Goal: Information Seeking & Learning: Learn about a topic

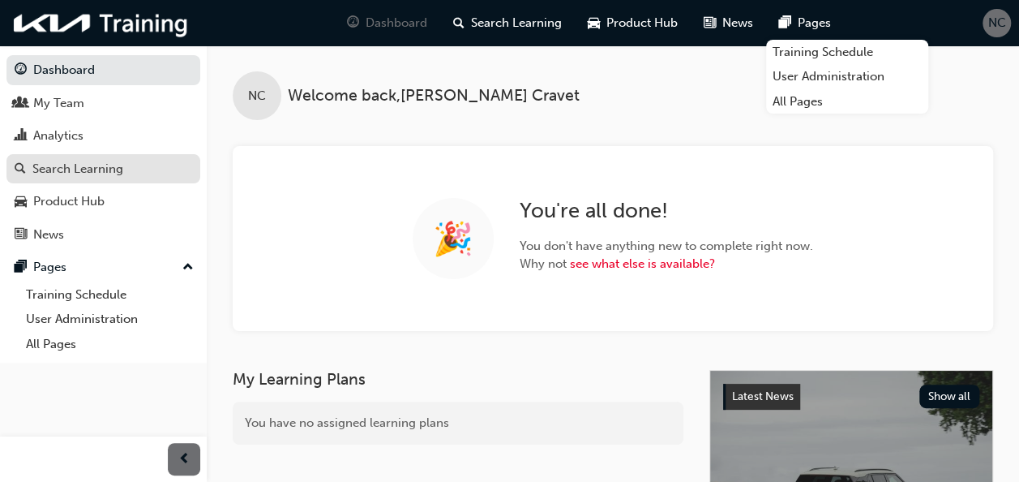
click at [107, 168] on div "Search Learning" at bounding box center [77, 169] width 91 height 19
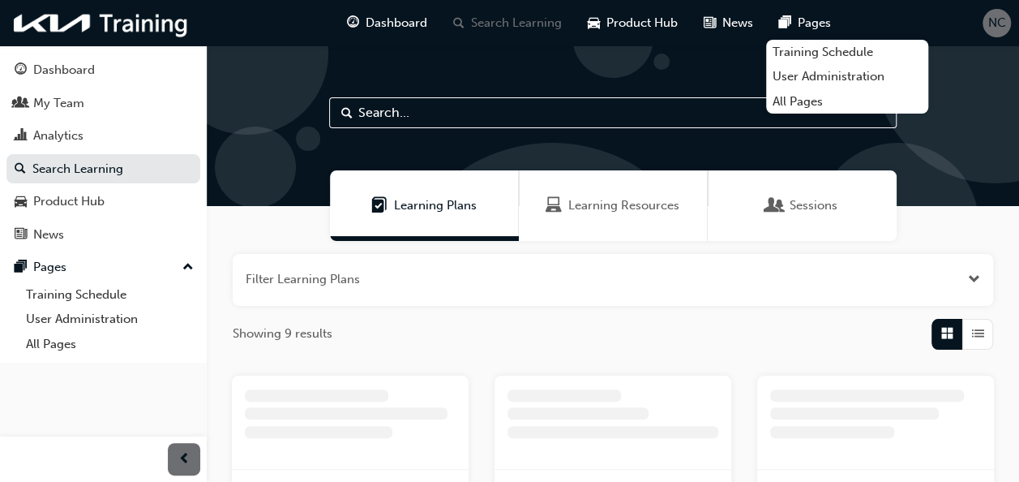
click at [447, 115] on input "text" at bounding box center [613, 112] width 568 height 31
type input "ILT"
click at [632, 195] on div "Learning Resources" at bounding box center [613, 205] width 189 height 71
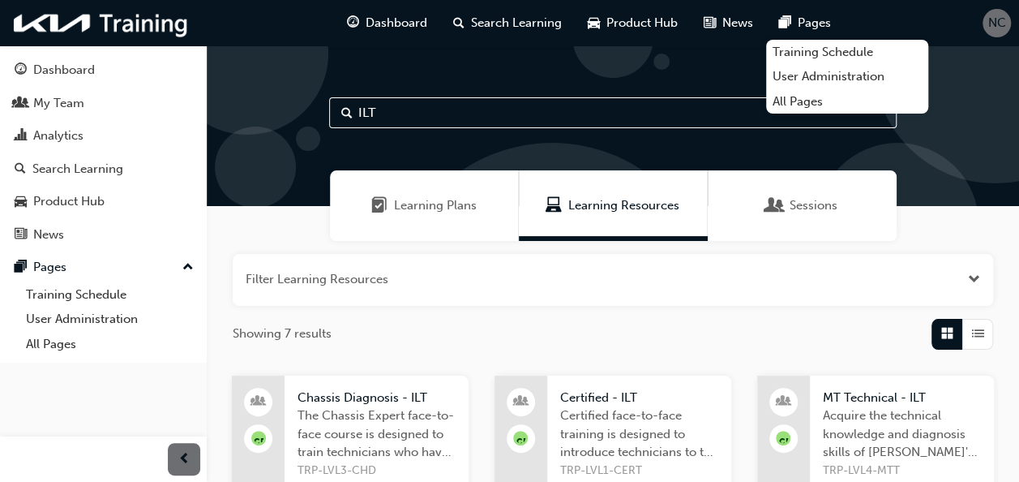
click at [970, 334] on div "button" at bounding box center [977, 334] width 31 height 31
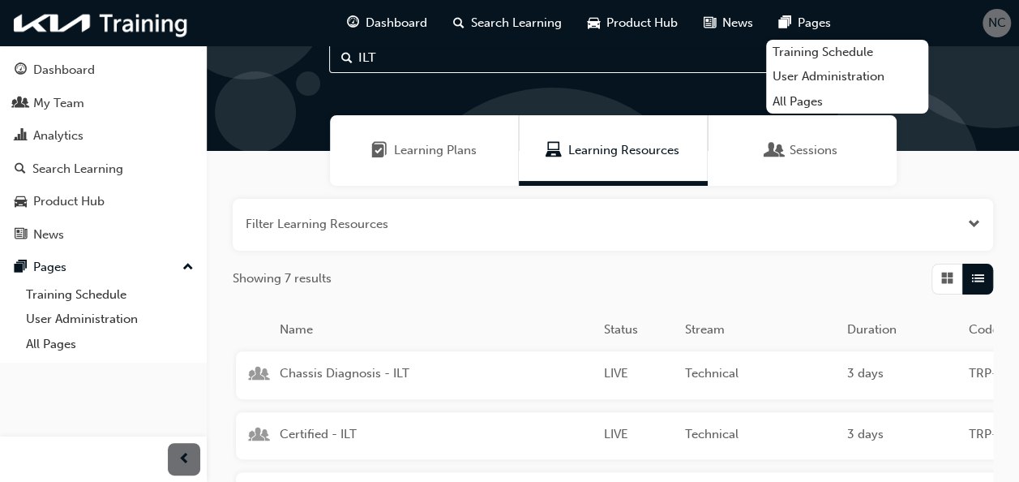
scroll to position [81, 0]
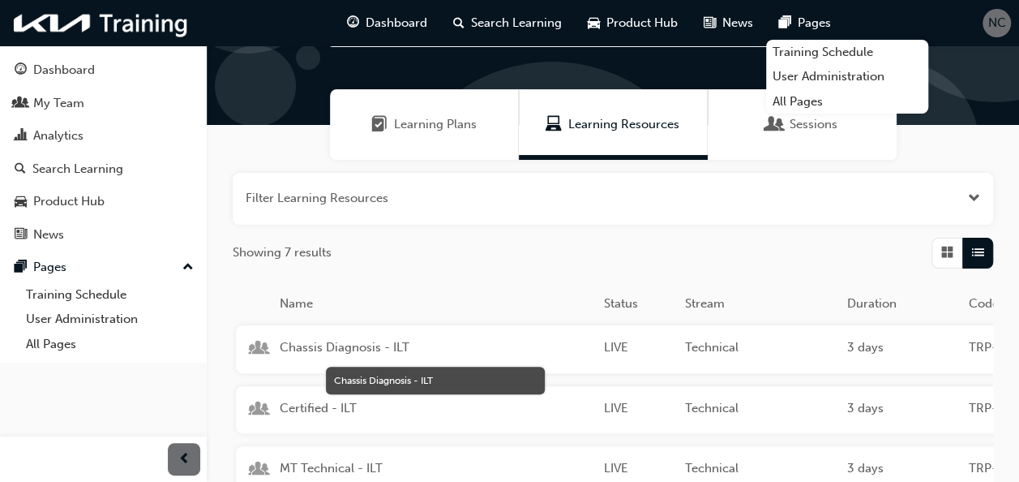
click at [336, 342] on span "Chassis Diagnosis - ILT" at bounding box center [435, 347] width 311 height 19
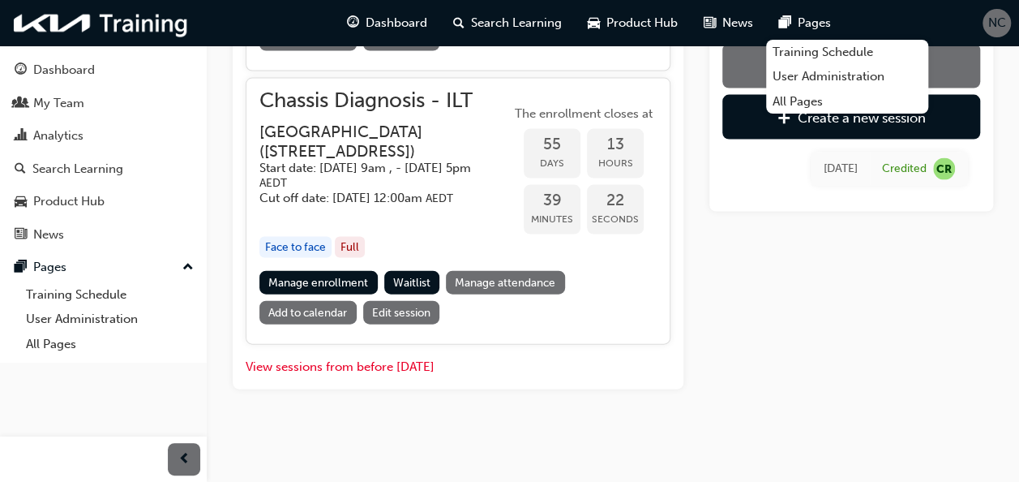
scroll to position [1784, 0]
click at [391, 368] on button "View sessions from before [DATE]" at bounding box center [340, 367] width 189 height 19
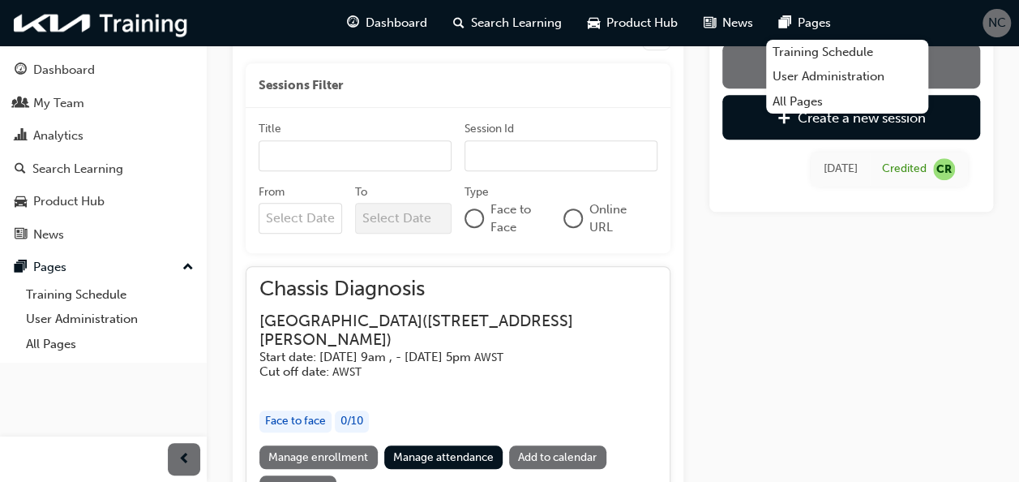
scroll to position [4591, 0]
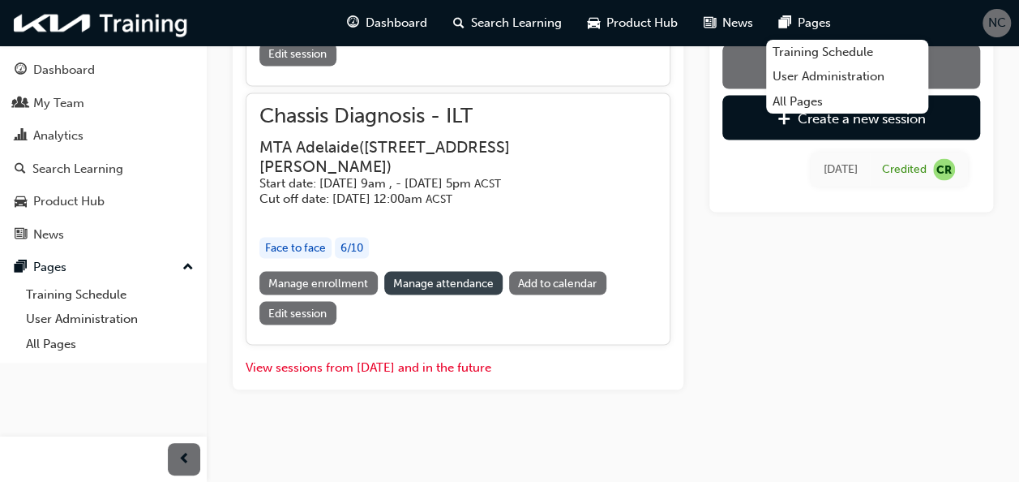
click at [416, 290] on link "Manage attendance" at bounding box center [443, 283] width 119 height 24
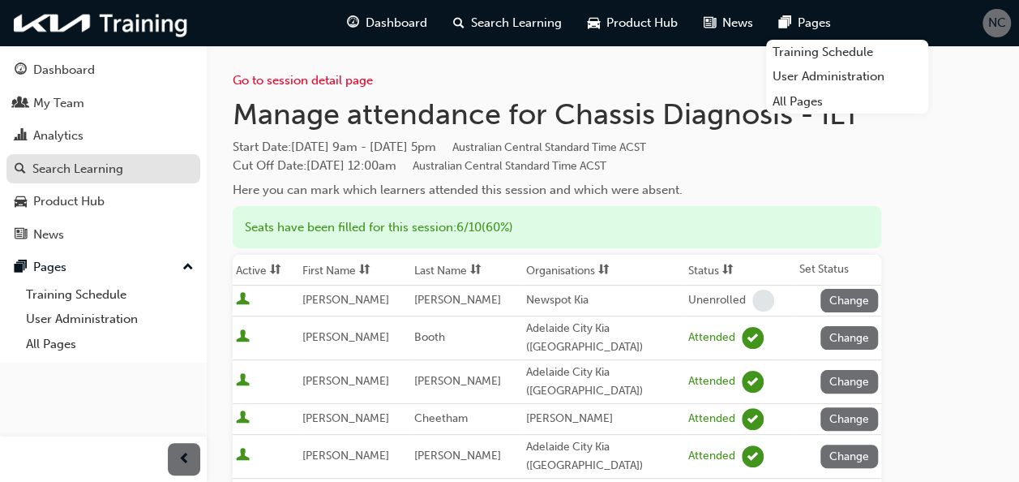
click at [71, 164] on div "Search Learning" at bounding box center [77, 169] width 91 height 19
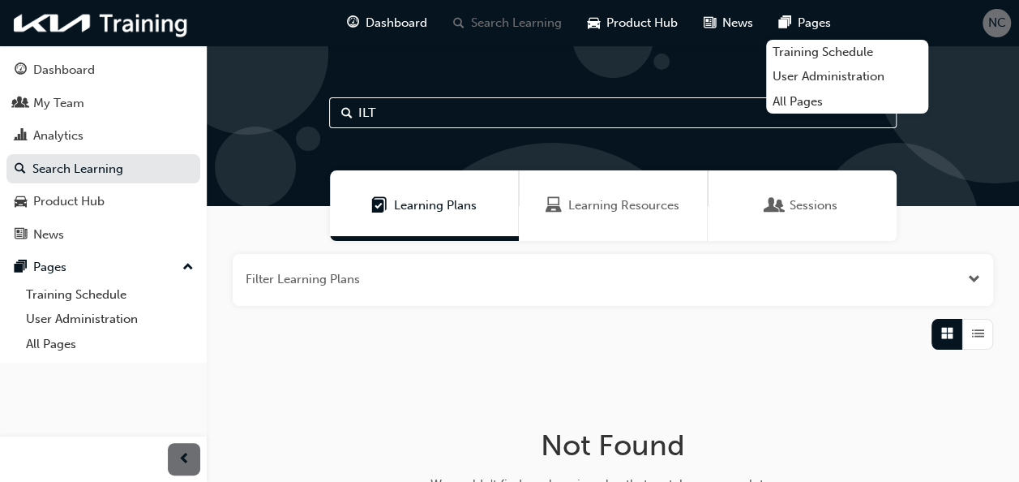
click at [589, 201] on span "Learning Resources" at bounding box center [623, 205] width 111 height 19
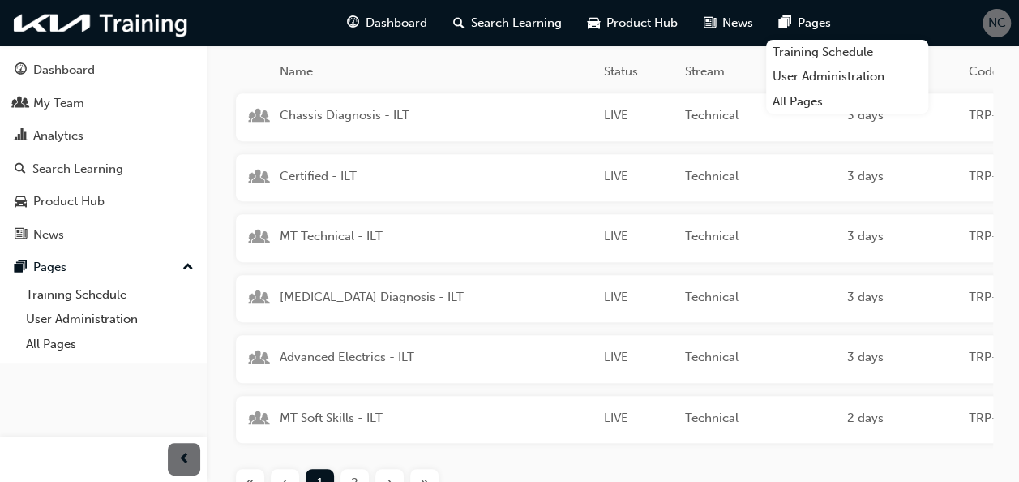
scroll to position [405, 0]
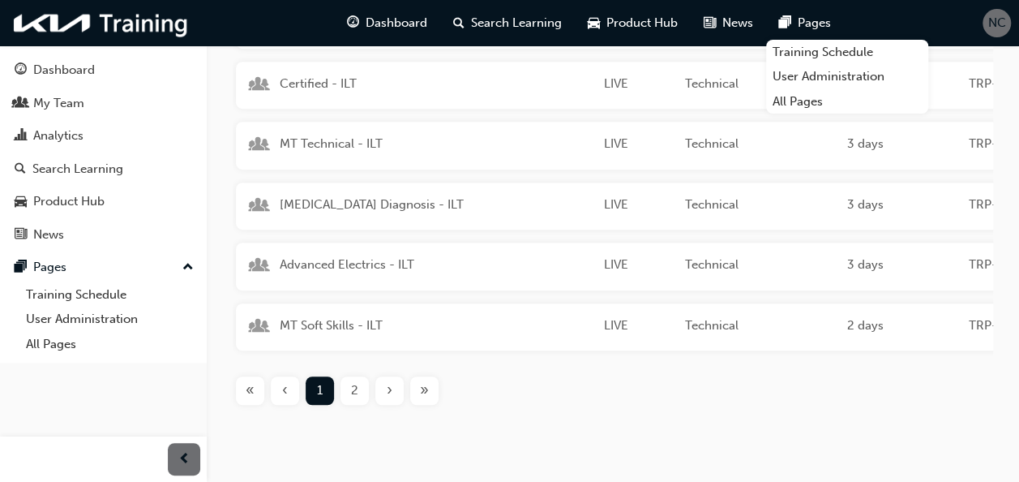
click at [359, 400] on div "2" at bounding box center [355, 390] width 28 height 28
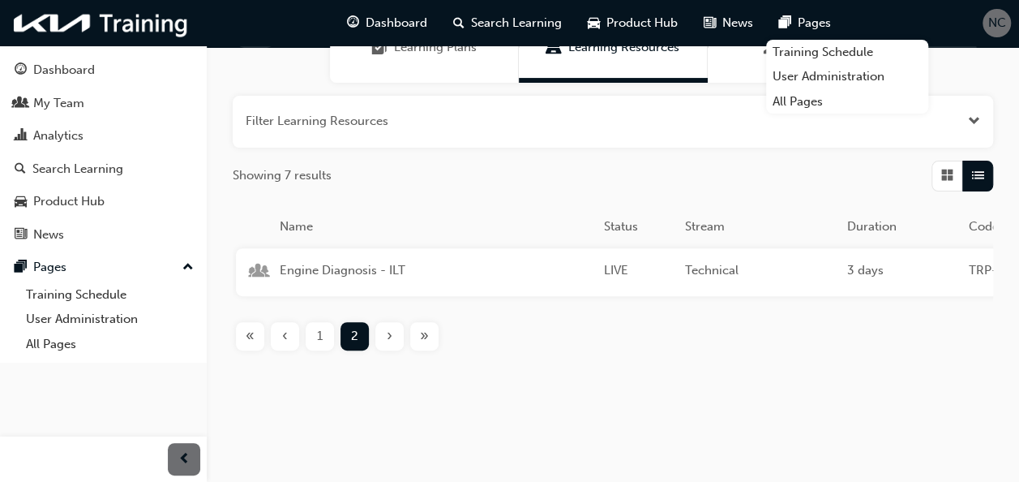
scroll to position [170, 0]
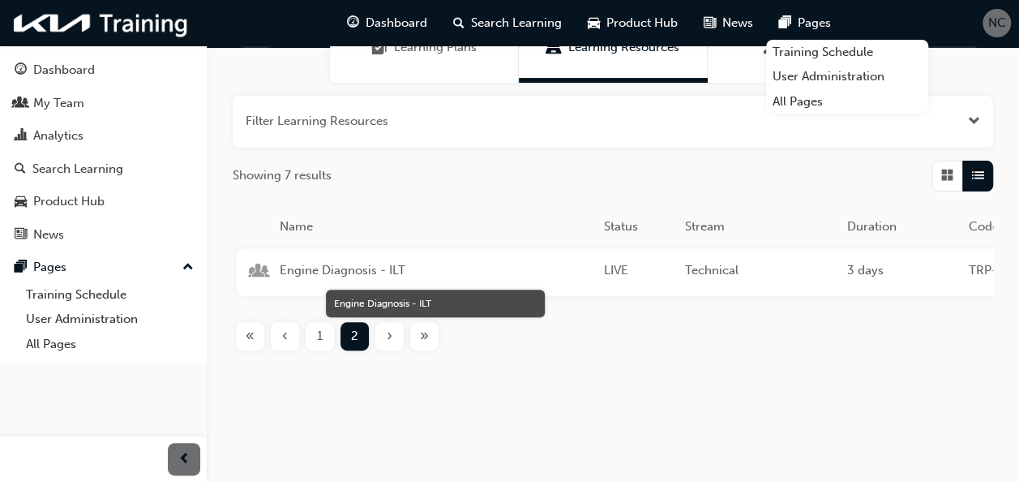
click at [349, 261] on span "Engine Diagnosis - ILT" at bounding box center [435, 270] width 311 height 19
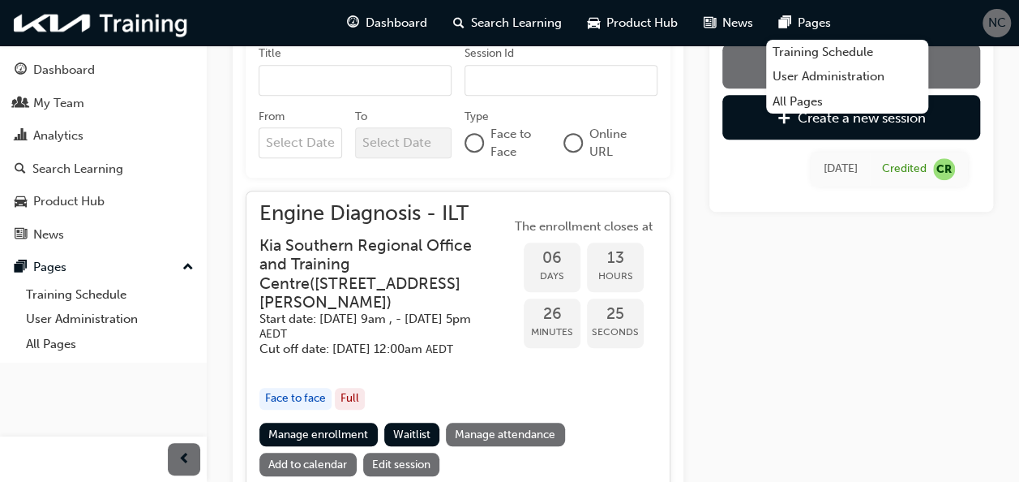
scroll to position [754, 0]
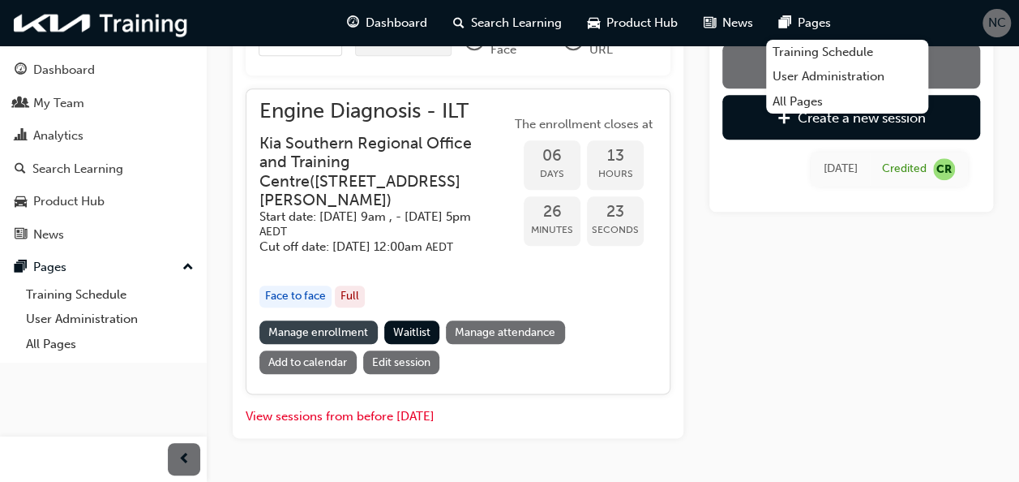
click at [362, 344] on link "Manage enrollment" at bounding box center [318, 332] width 118 height 24
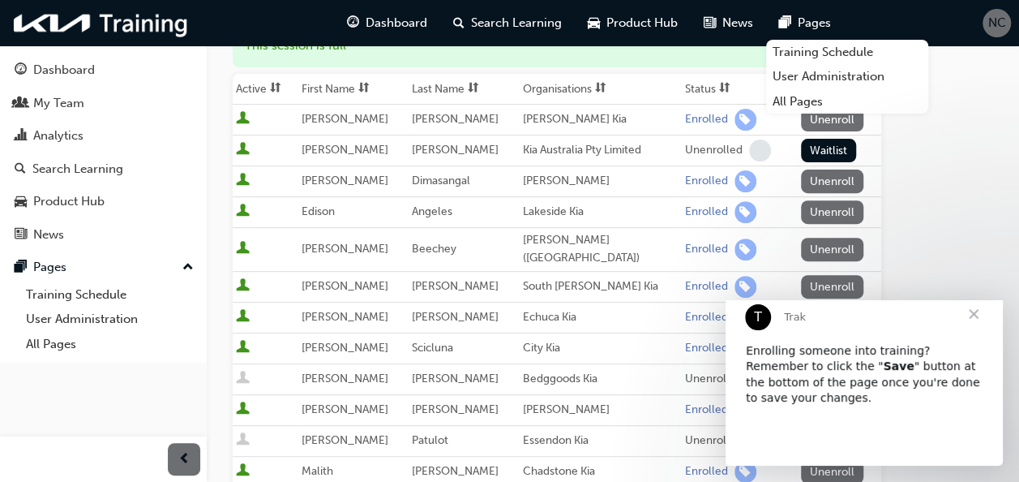
scroll to position [162, 0]
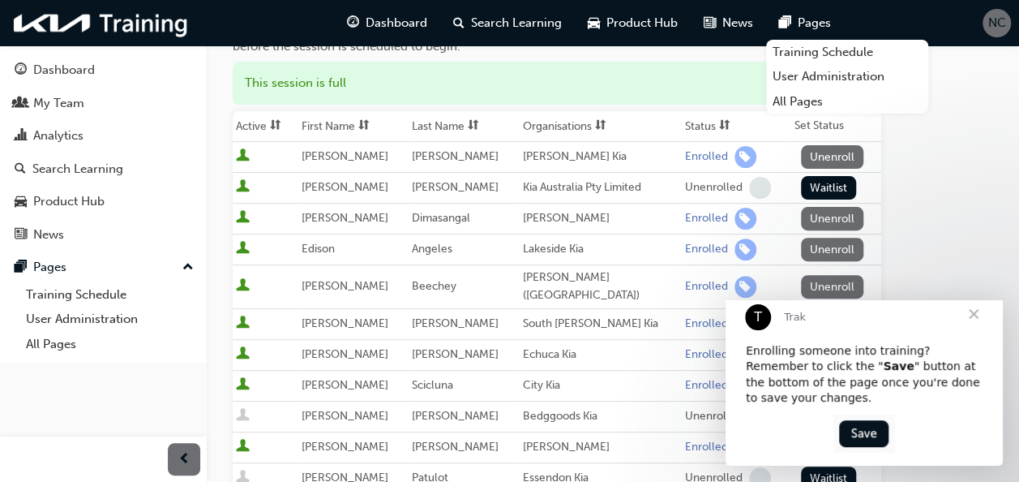
click at [980, 328] on span "Close" at bounding box center [974, 314] width 58 height 58
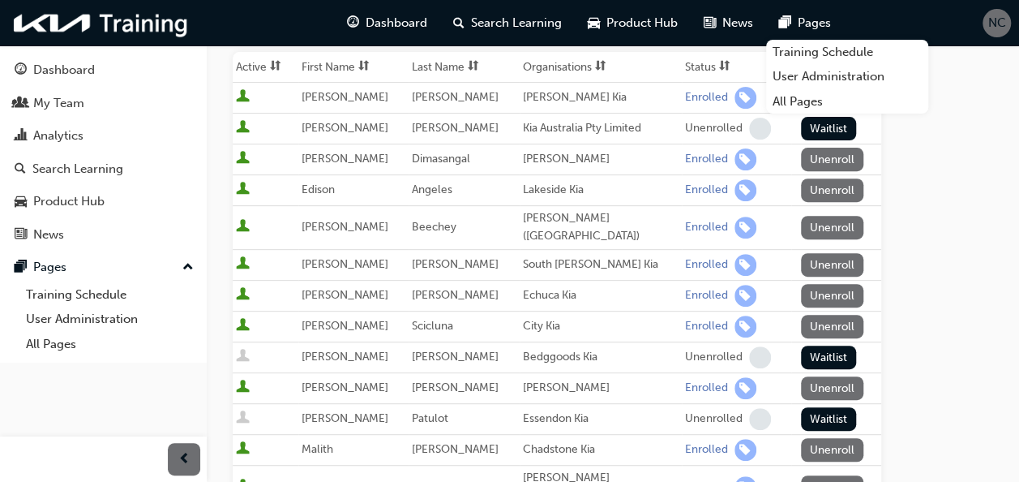
scroll to position [243, 0]
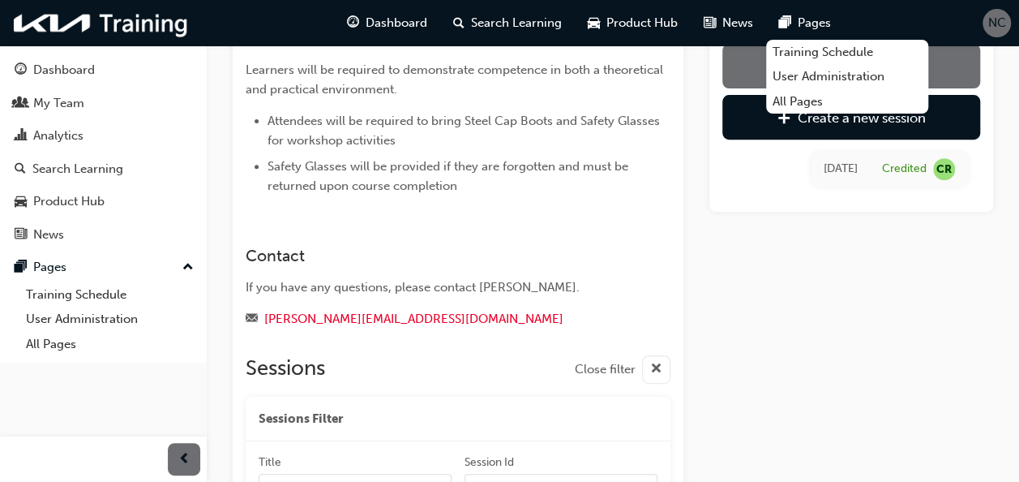
scroll to position [754, 0]
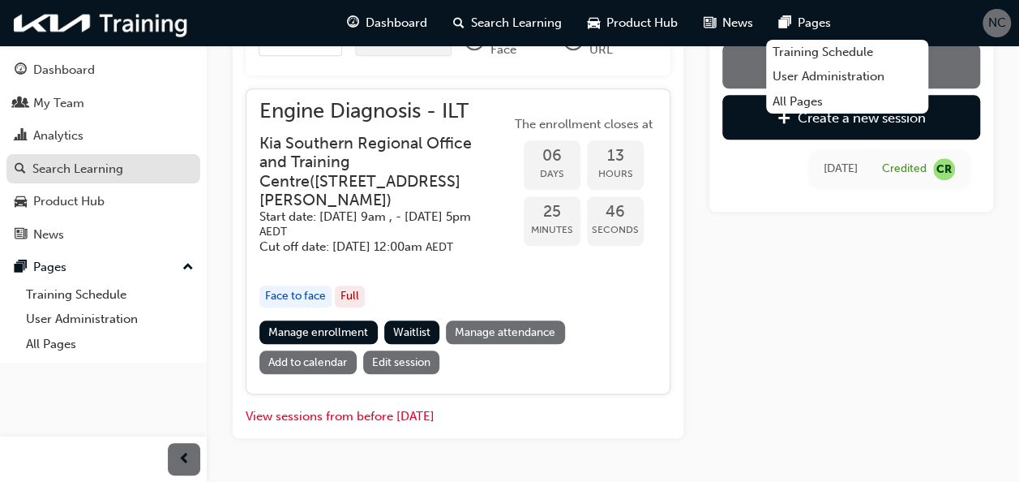
click at [78, 165] on div "Search Learning" at bounding box center [77, 169] width 91 height 19
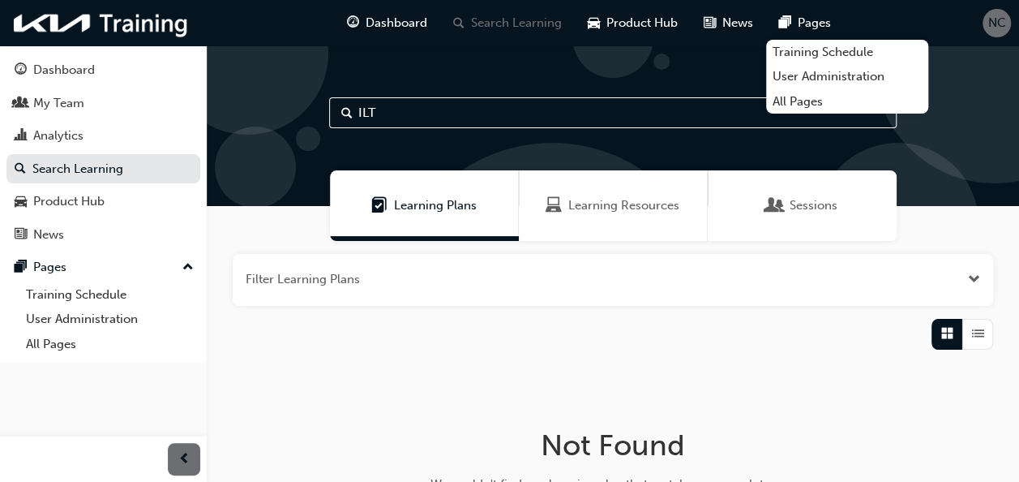
drag, startPoint x: 400, startPoint y: 110, endPoint x: 315, endPoint y: 110, distance: 85.1
click at [315, 110] on div "ILT" at bounding box center [613, 125] width 812 height 161
type input "master"
click at [650, 206] on span "Learning Resources" at bounding box center [623, 205] width 111 height 19
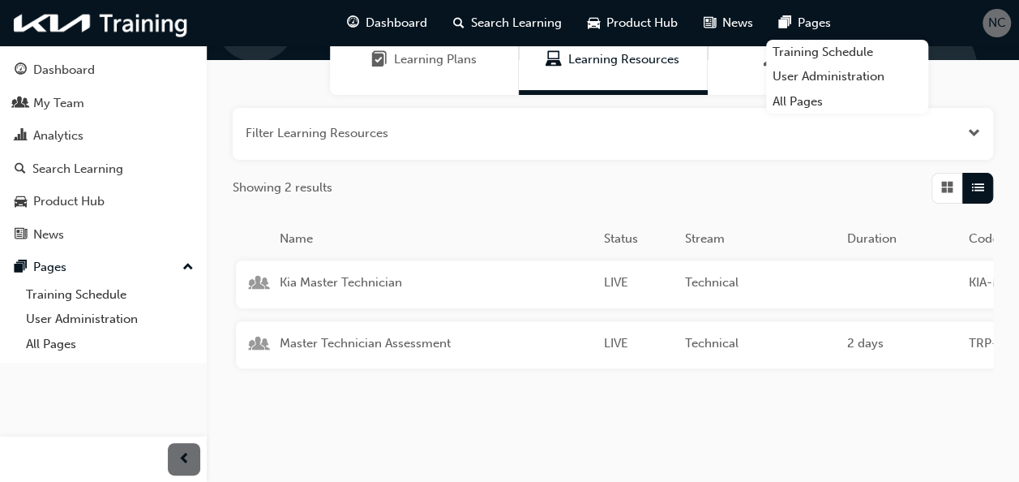
scroll to position [162, 0]
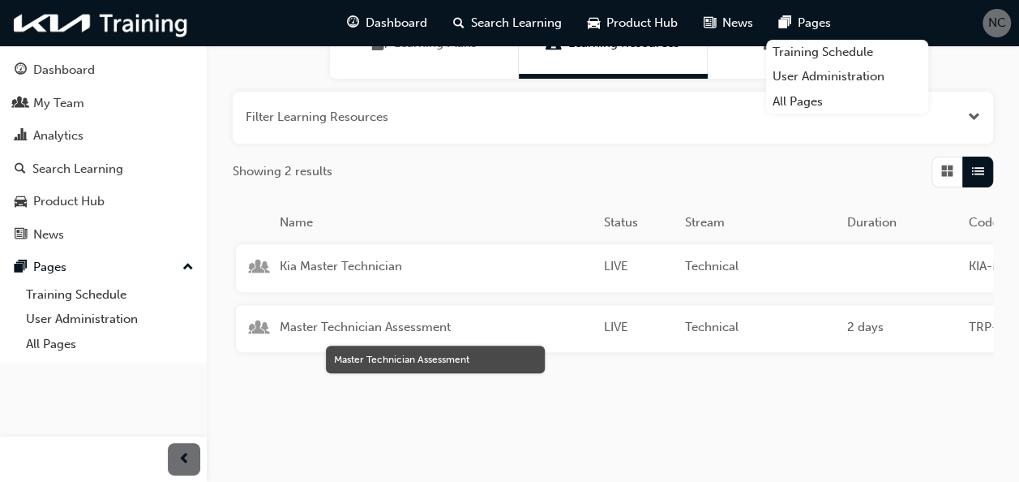
click at [437, 331] on span "Master Technician Assessment" at bounding box center [435, 327] width 311 height 19
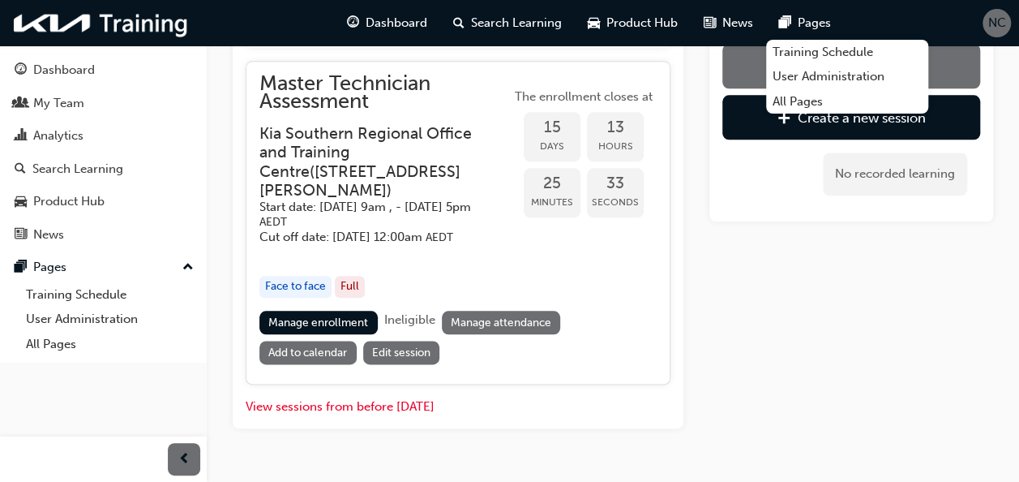
scroll to position [811, 0]
click at [361, 326] on link "Manage enrollment" at bounding box center [318, 322] width 118 height 24
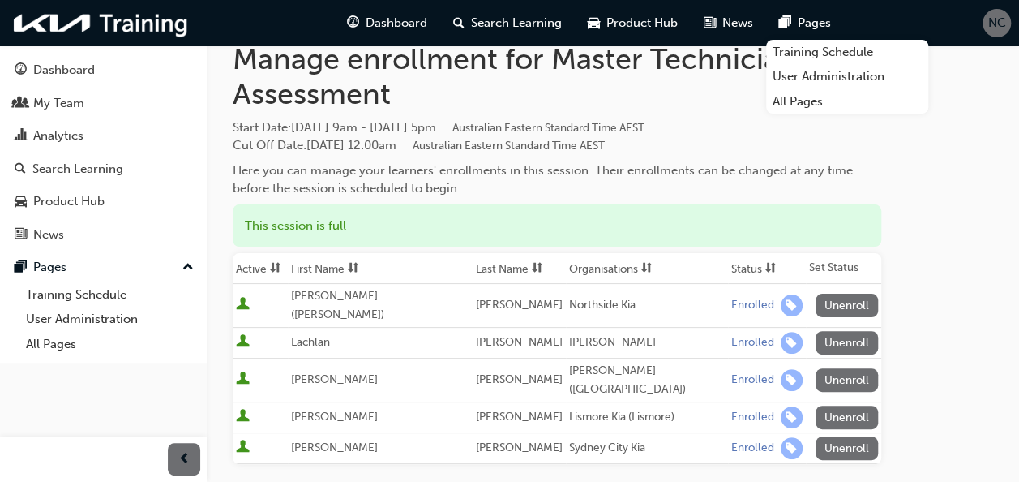
scroll to position [81, 0]
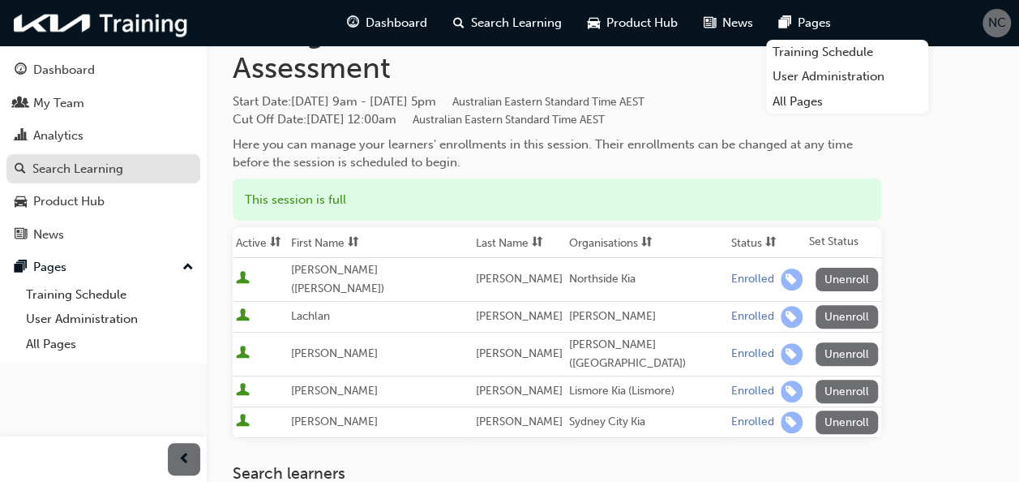
click at [76, 163] on div "Search Learning" at bounding box center [77, 169] width 91 height 19
